Goal: Task Accomplishment & Management: Use online tool/utility

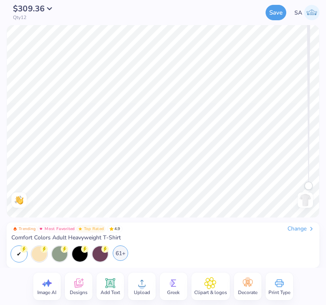
click at [121, 255] on div "61+" at bounding box center [120, 252] width 15 height 15
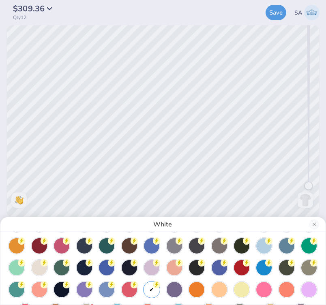
scroll to position [35, 0]
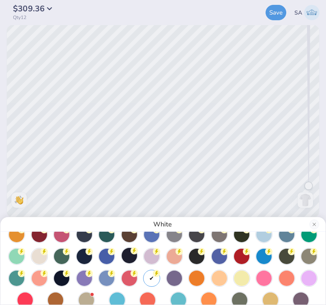
click at [126, 258] on div at bounding box center [128, 255] width 15 height 15
click at [108, 157] on div "Navy" at bounding box center [163, 152] width 326 height 305
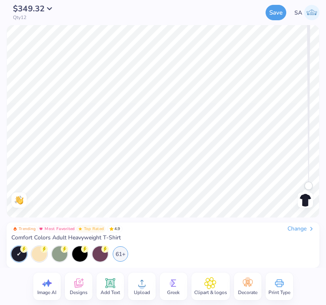
click at [243, 279] on icon at bounding box center [247, 283] width 12 height 12
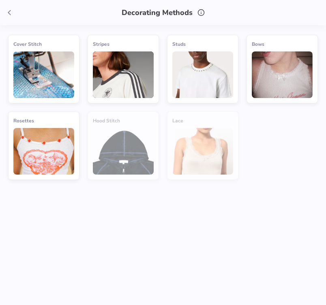
click at [9, 12] on icon at bounding box center [9, 12] width 9 height 9
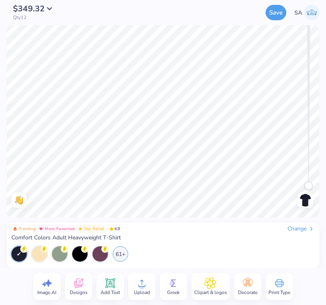
click at [79, 286] on icon at bounding box center [78, 284] width 8 height 6
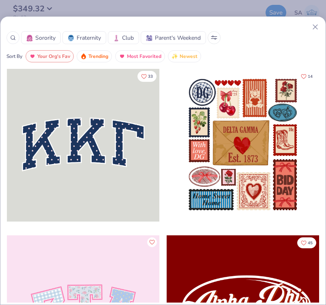
click at [317, 30] on icon at bounding box center [315, 27] width 9 height 9
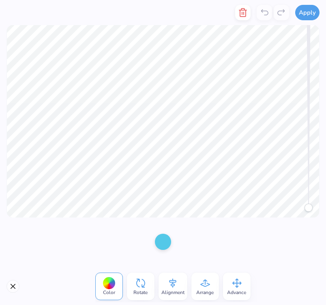
click at [164, 245] on div at bounding box center [163, 242] width 16 height 16
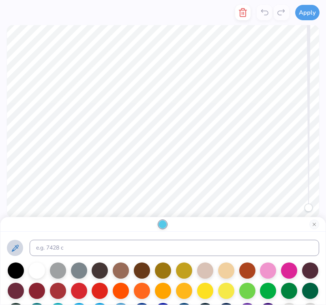
click at [8, 244] on button at bounding box center [15, 248] width 16 height 16
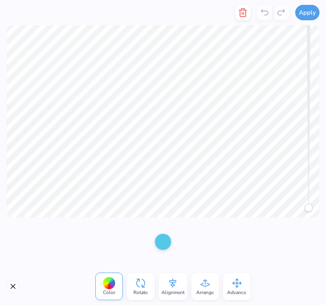
click at [169, 244] on div at bounding box center [163, 242] width 16 height 16
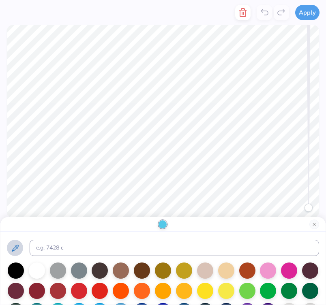
click at [15, 249] on icon at bounding box center [15, 248] width 7 height 7
